Goal: Entertainment & Leisure: Consume media (video, audio)

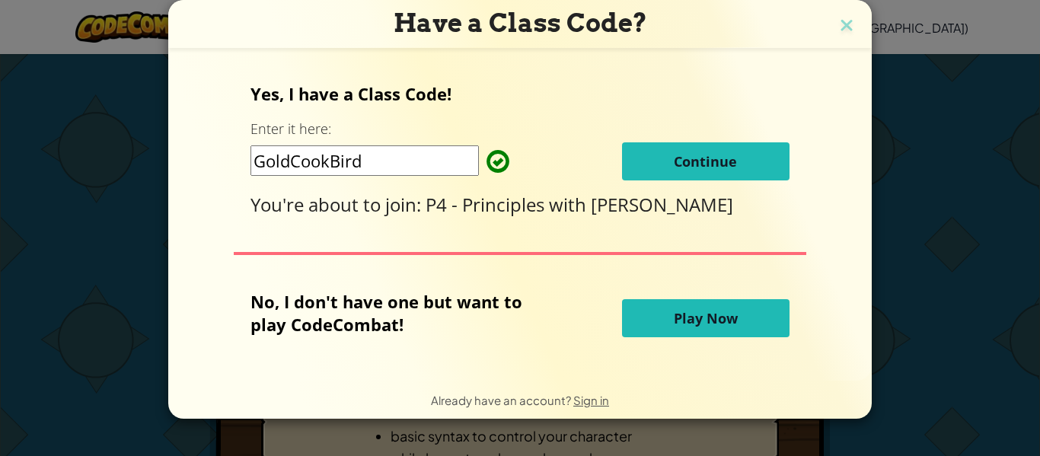
click at [706, 162] on span "Continue" at bounding box center [705, 161] width 63 height 18
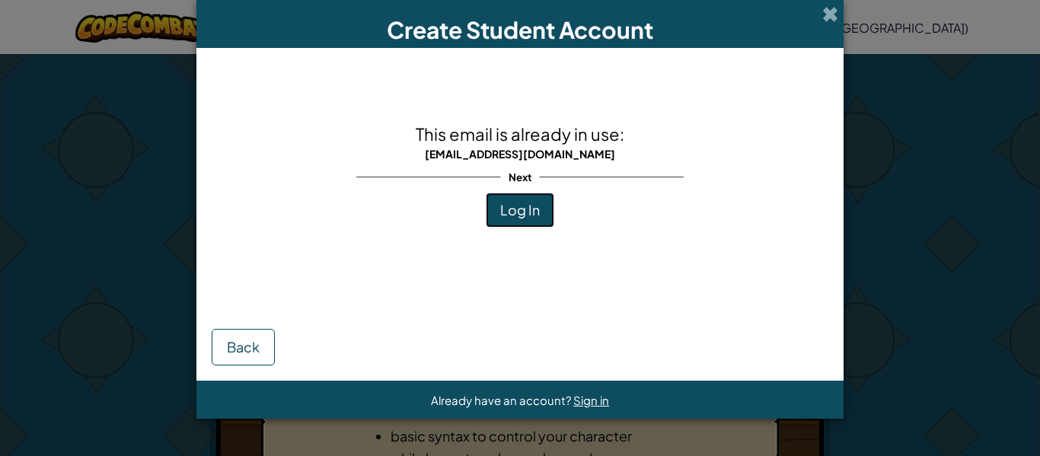
click at [506, 215] on span "Log In" at bounding box center [520, 210] width 40 height 18
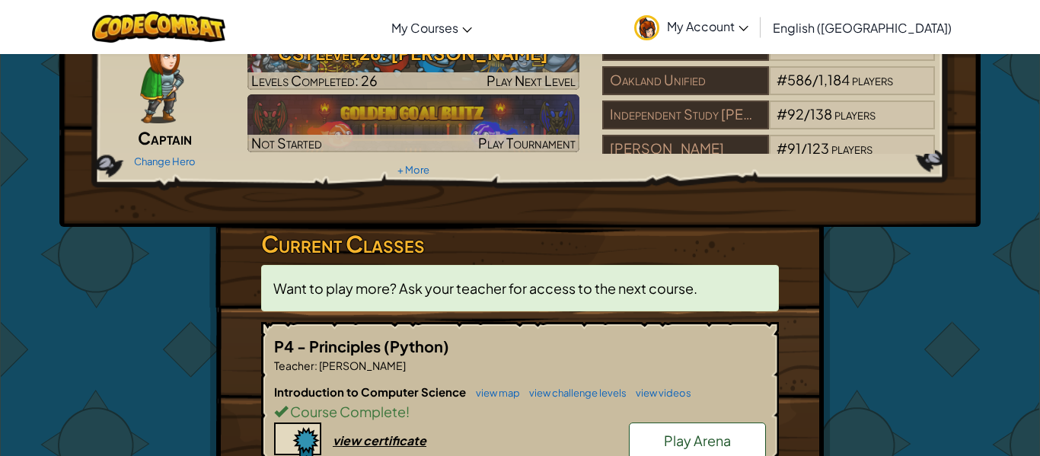
scroll to position [84, 0]
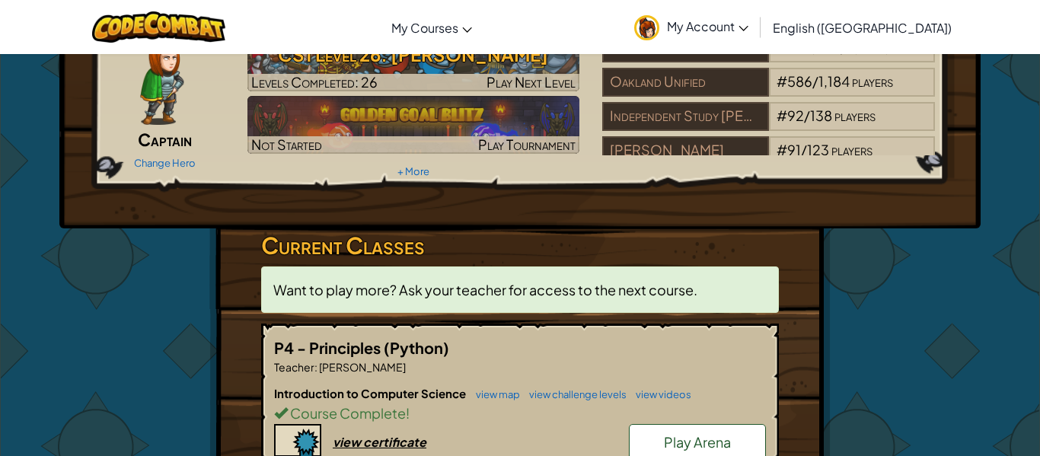
click at [375, 252] on h3 "Current Classes" at bounding box center [520, 245] width 518 height 34
click at [375, 282] on span "Want to play more? Ask your teacher for access to the next course." at bounding box center [485, 290] width 424 height 18
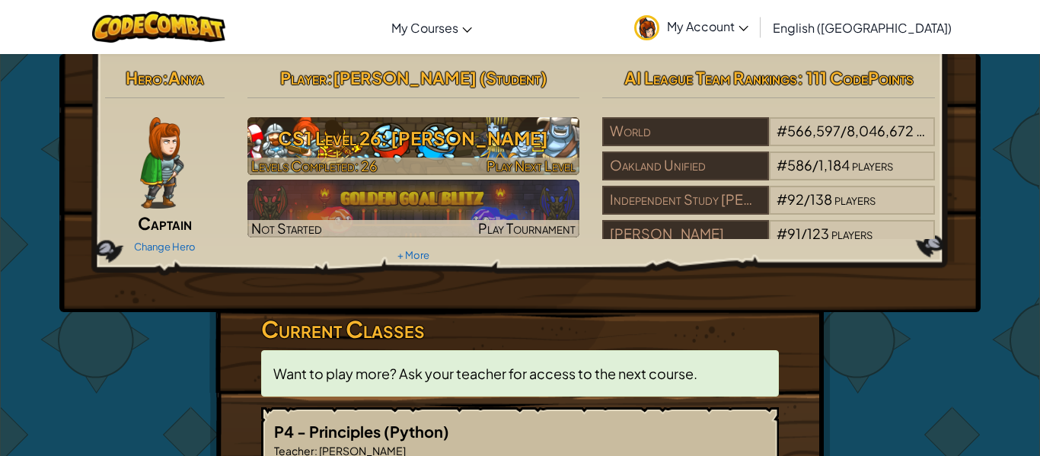
click at [384, 139] on h3 "CS1 Level 26: [PERSON_NAME]" at bounding box center [413, 138] width 333 height 34
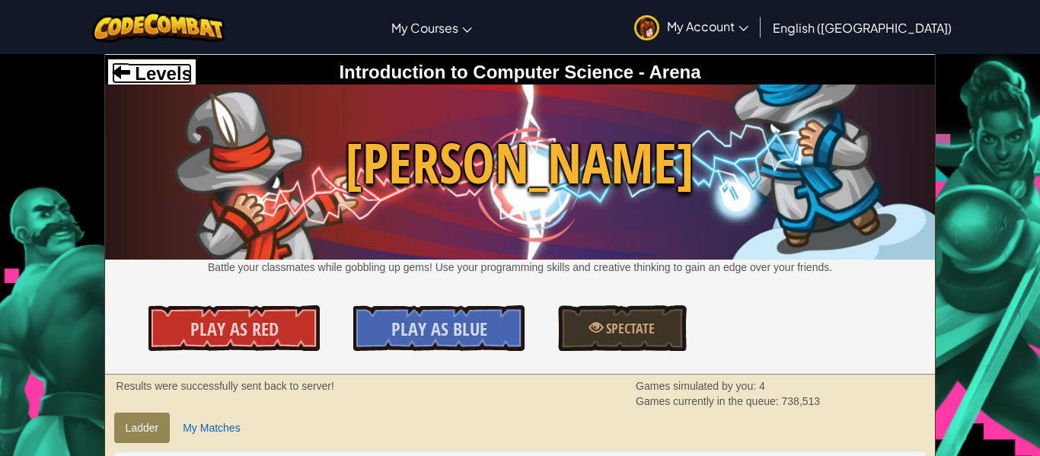
click at [138, 80] on span "Levels" at bounding box center [161, 73] width 62 height 21
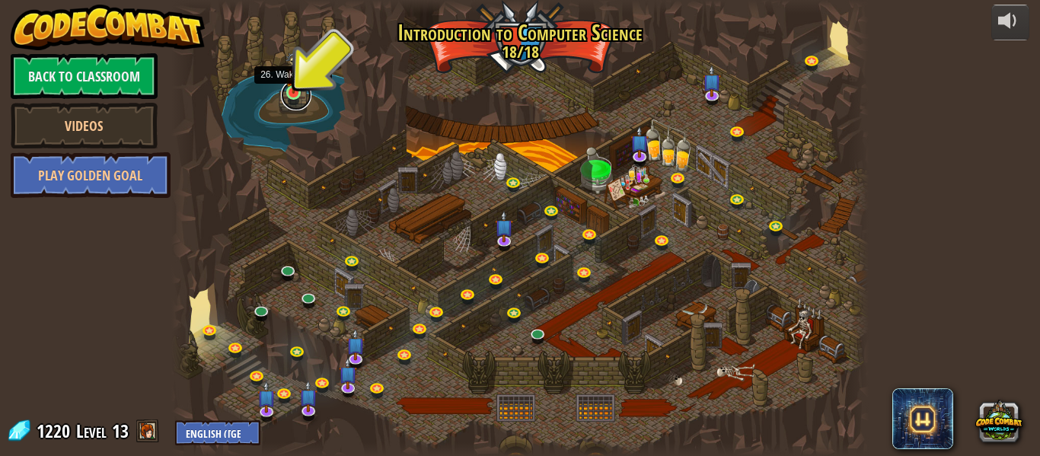
click at [300, 98] on link at bounding box center [296, 95] width 30 height 30
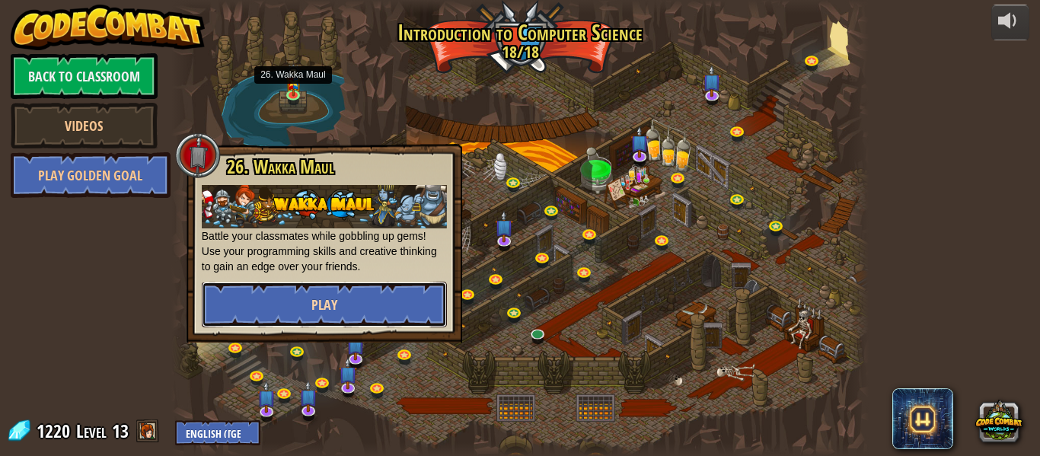
click at [365, 289] on button "Play" at bounding box center [324, 305] width 245 height 46
